Goal: Information Seeking & Learning: Find specific fact

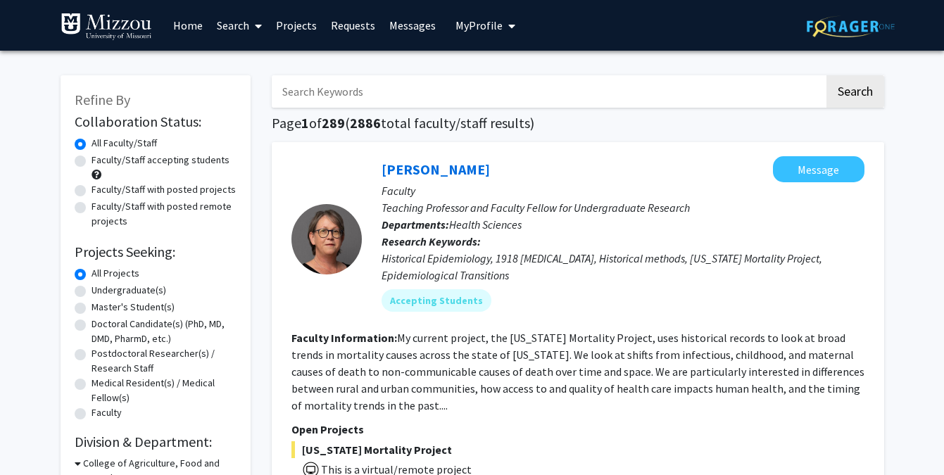
click at [464, 25] on span "My Profile" at bounding box center [478, 25] width 47 height 14
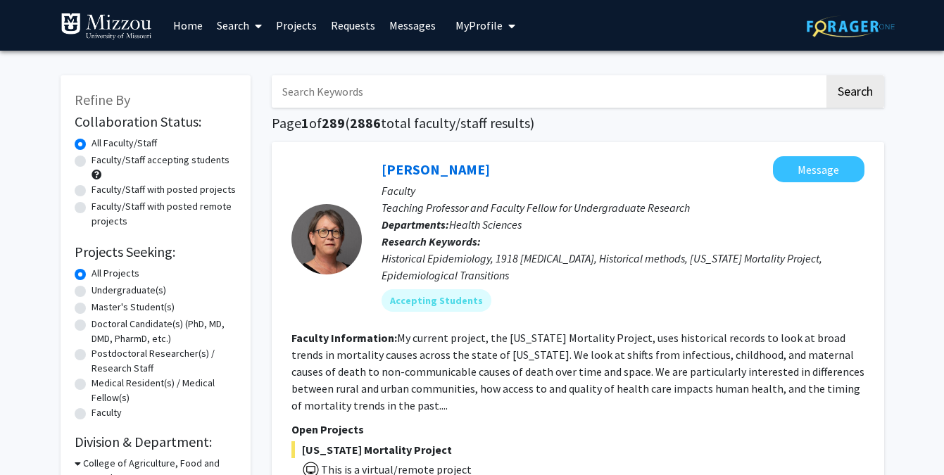
click at [321, 84] on input "Search Keywords" at bounding box center [548, 91] width 552 height 32
type input "[PERSON_NAME]"
click at [826, 75] on button "Search" at bounding box center [855, 91] width 58 height 32
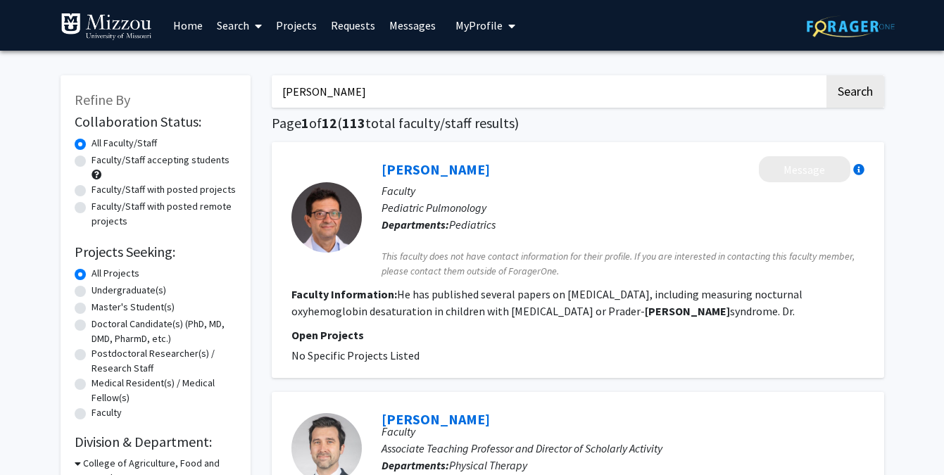
drag, startPoint x: 339, startPoint y: 91, endPoint x: 260, endPoint y: 91, distance: 78.8
click at [826, 75] on button "Search" at bounding box center [855, 91] width 58 height 32
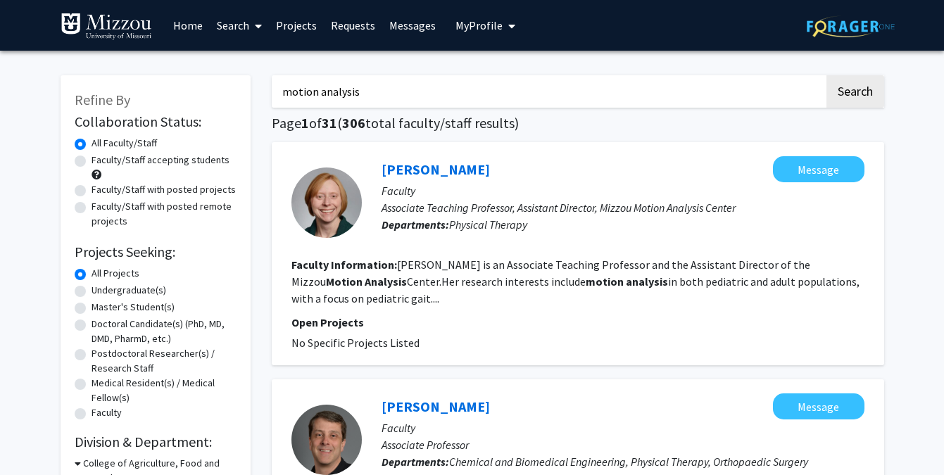
drag, startPoint x: 366, startPoint y: 95, endPoint x: 268, endPoint y: 91, distance: 97.9
type input "scholarship of teaching and learning"
click at [826, 75] on button "Search" at bounding box center [855, 91] width 58 height 32
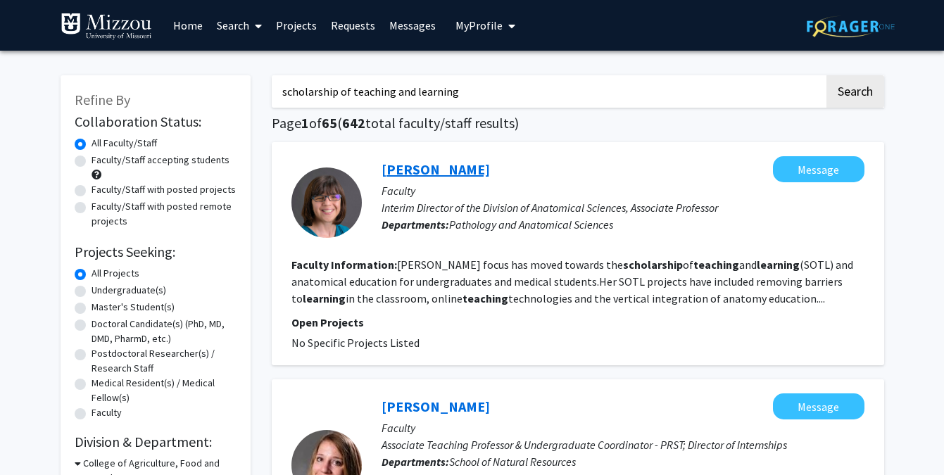
click at [401, 164] on link "Cheryl Hill" at bounding box center [435, 169] width 108 height 18
